Goal: Find specific page/section: Find specific page/section

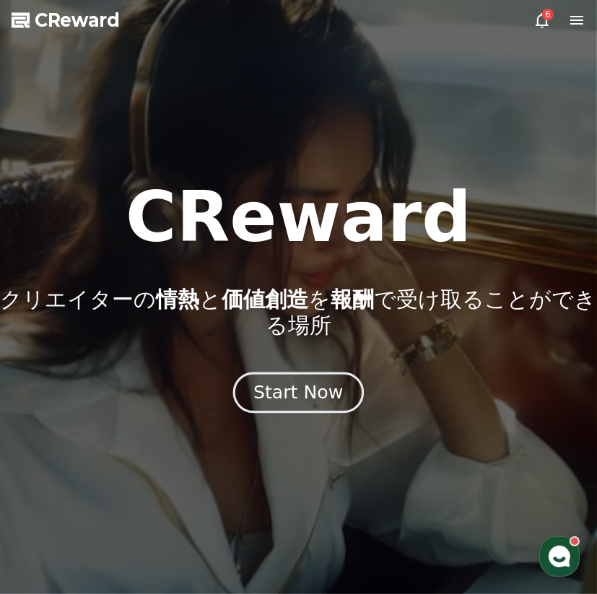
click at [303, 389] on div "Start Now" at bounding box center [297, 392] width 89 height 25
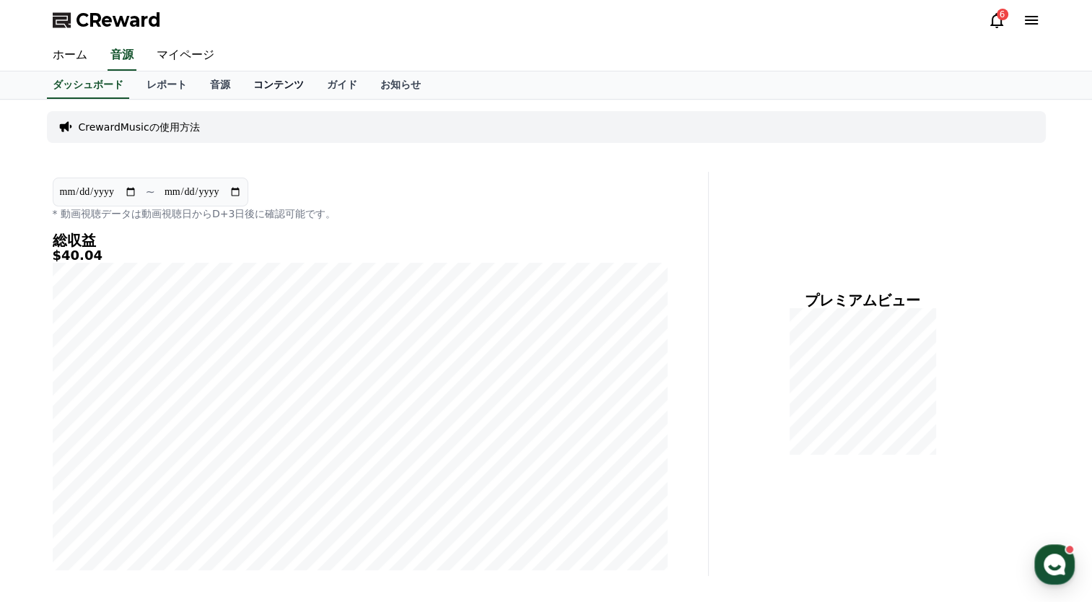
click at [242, 82] on link "コンテンツ" at bounding box center [279, 84] width 74 height 27
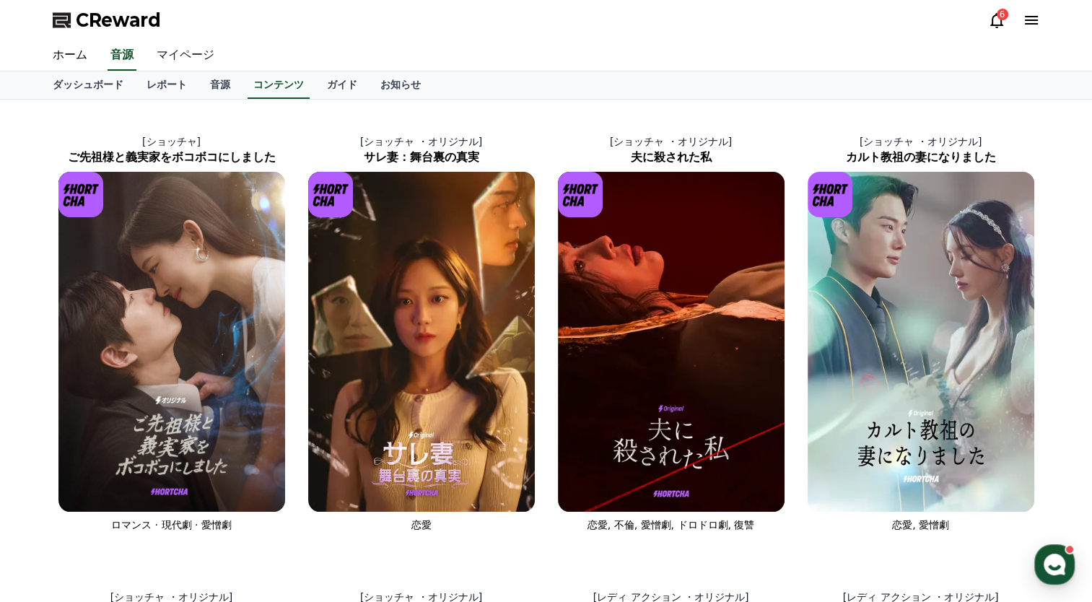
click at [173, 57] on link "マイページ" at bounding box center [185, 55] width 81 height 30
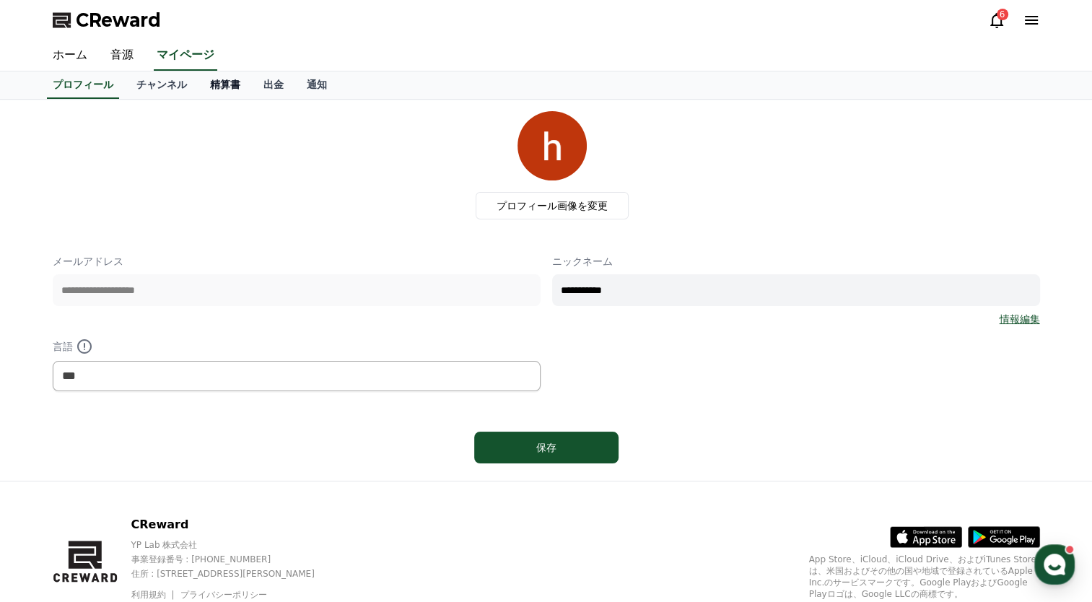
click at [198, 87] on link "精算書" at bounding box center [224, 84] width 53 height 27
